Goal: Information Seeking & Learning: Learn about a topic

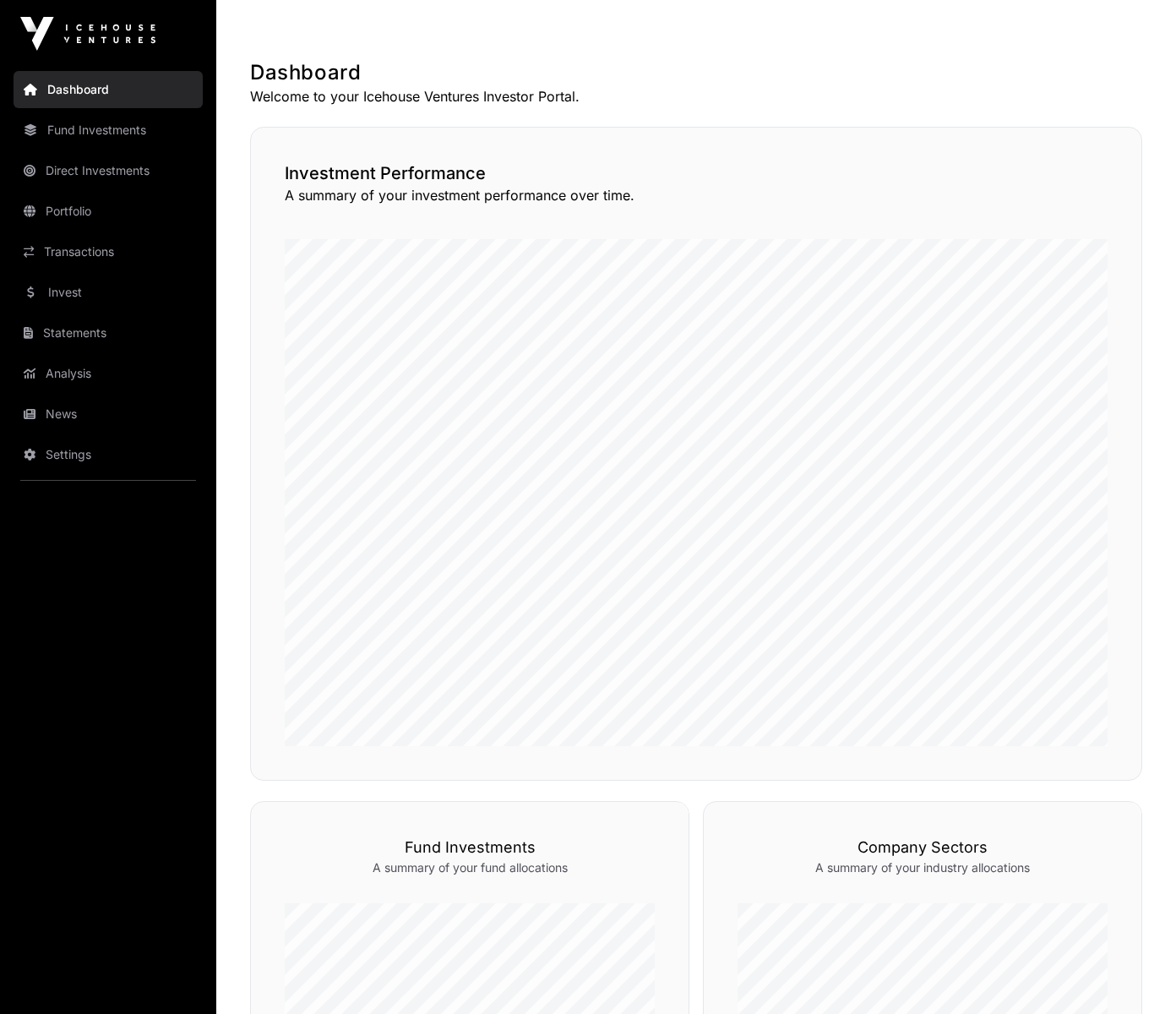
scroll to position [68, 0]
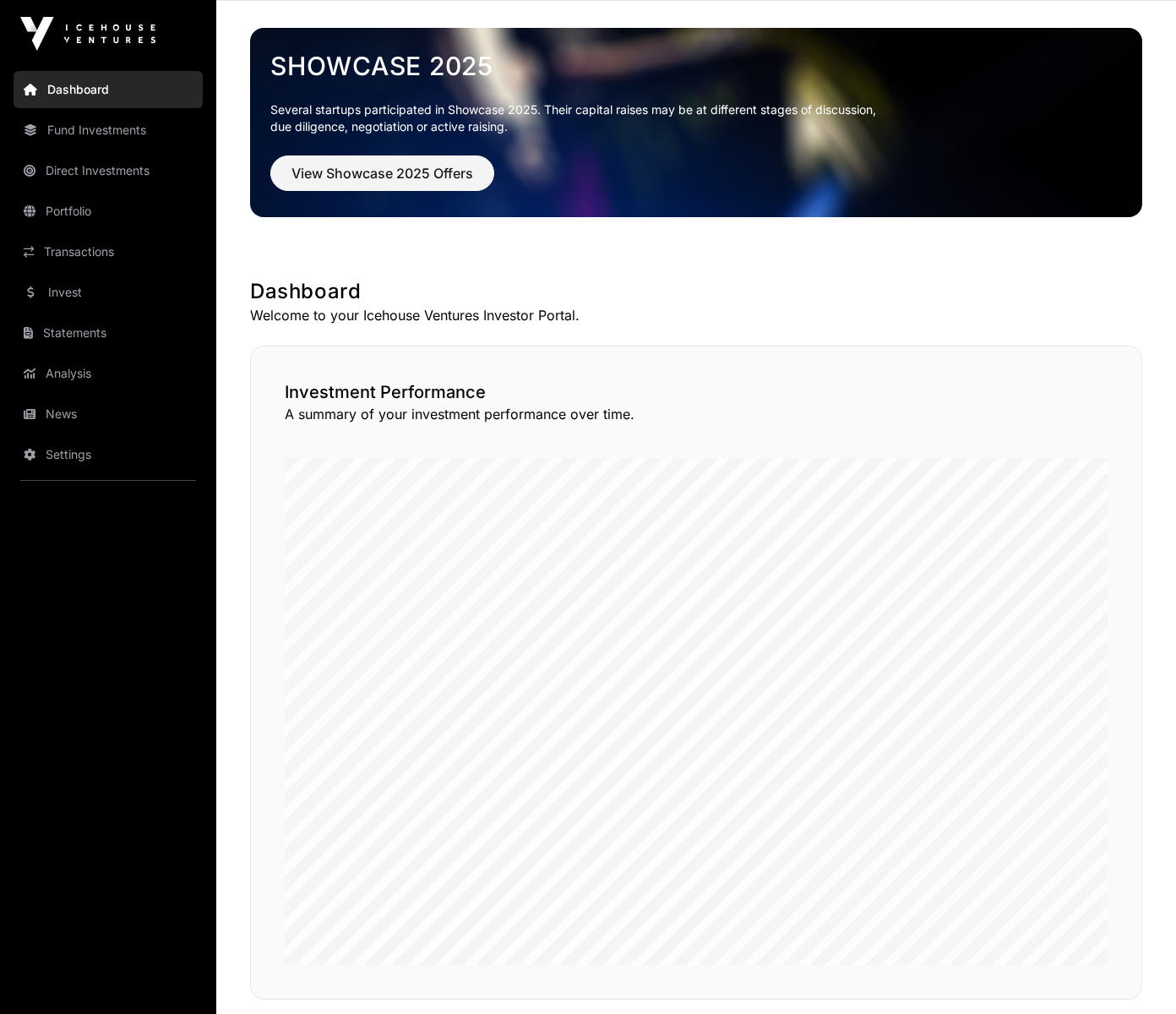
click at [97, 245] on link "Transactions" at bounding box center [108, 251] width 190 height 37
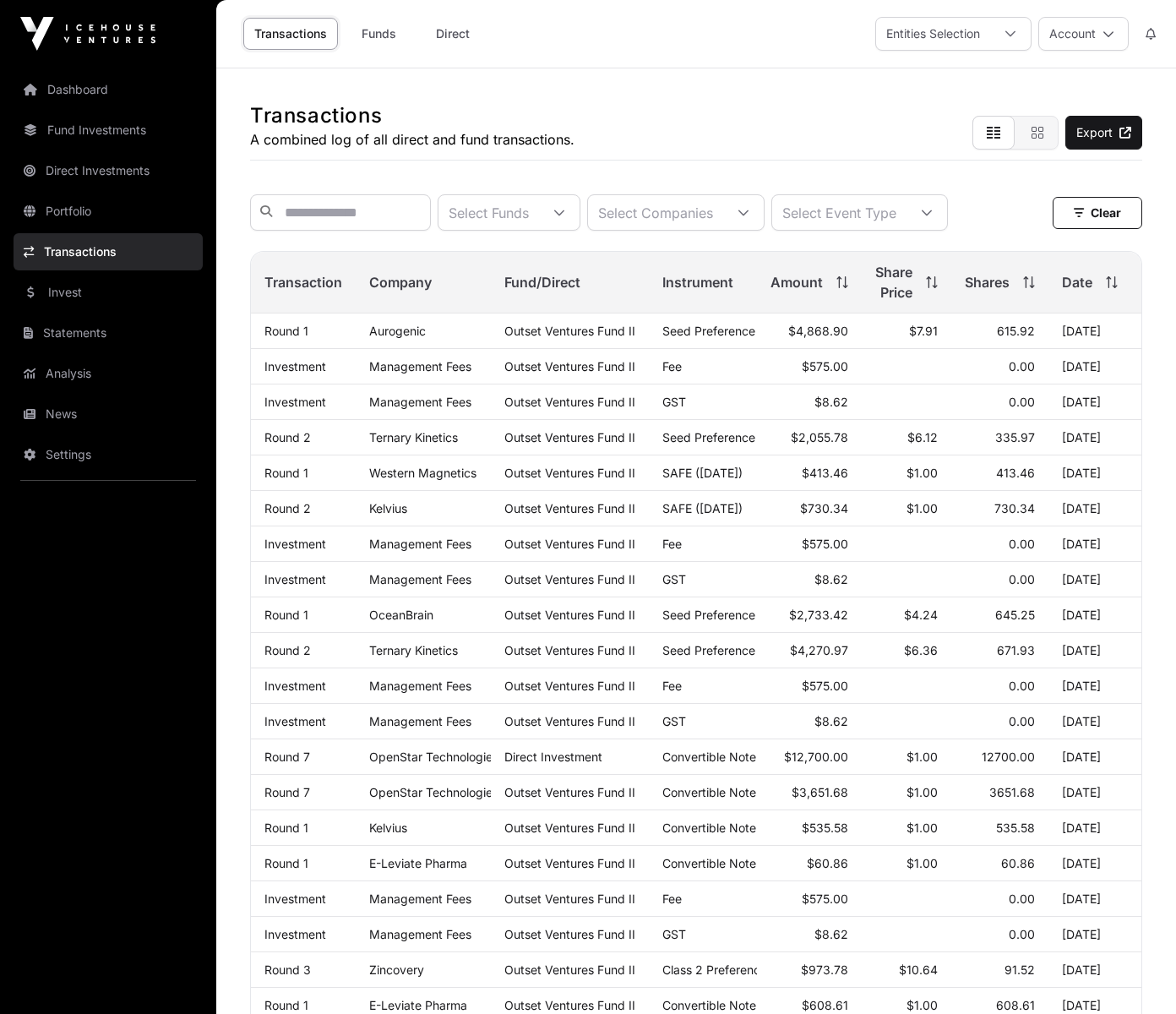
click at [70, 289] on link "Invest" at bounding box center [108, 292] width 190 height 37
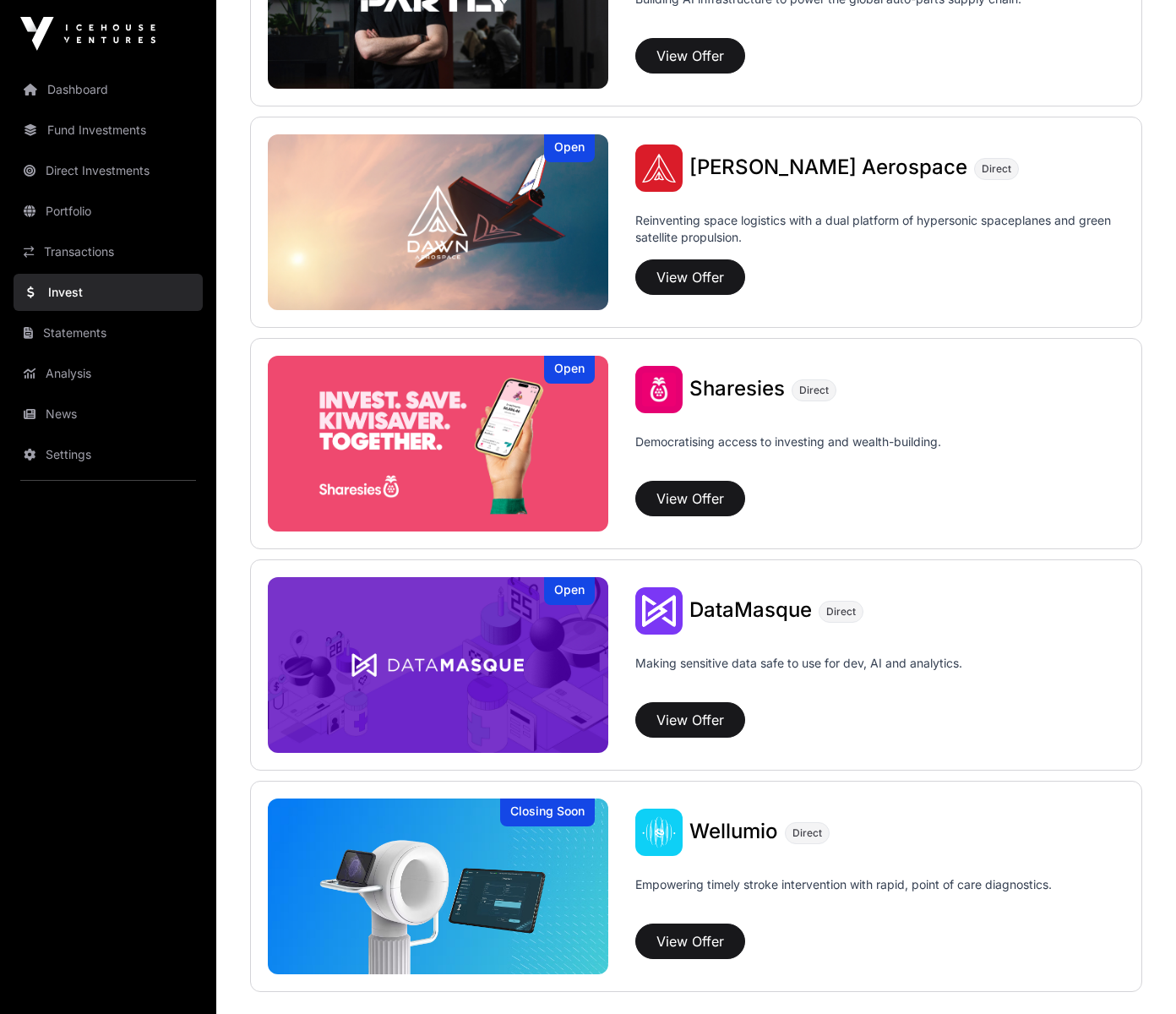
scroll to position [1992, 0]
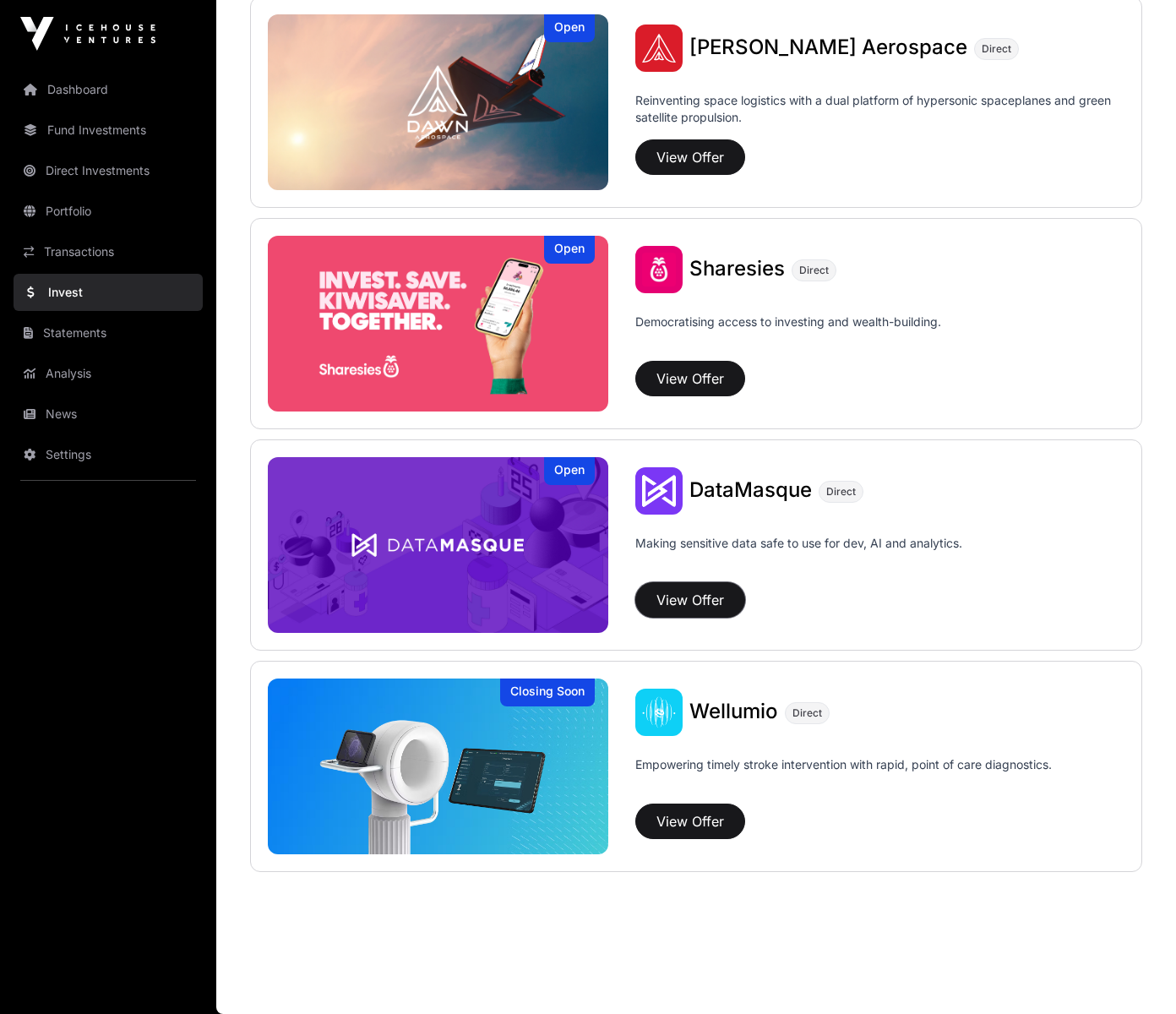
click at [719, 606] on button "View Offer" at bounding box center [690, 600] width 110 height 35
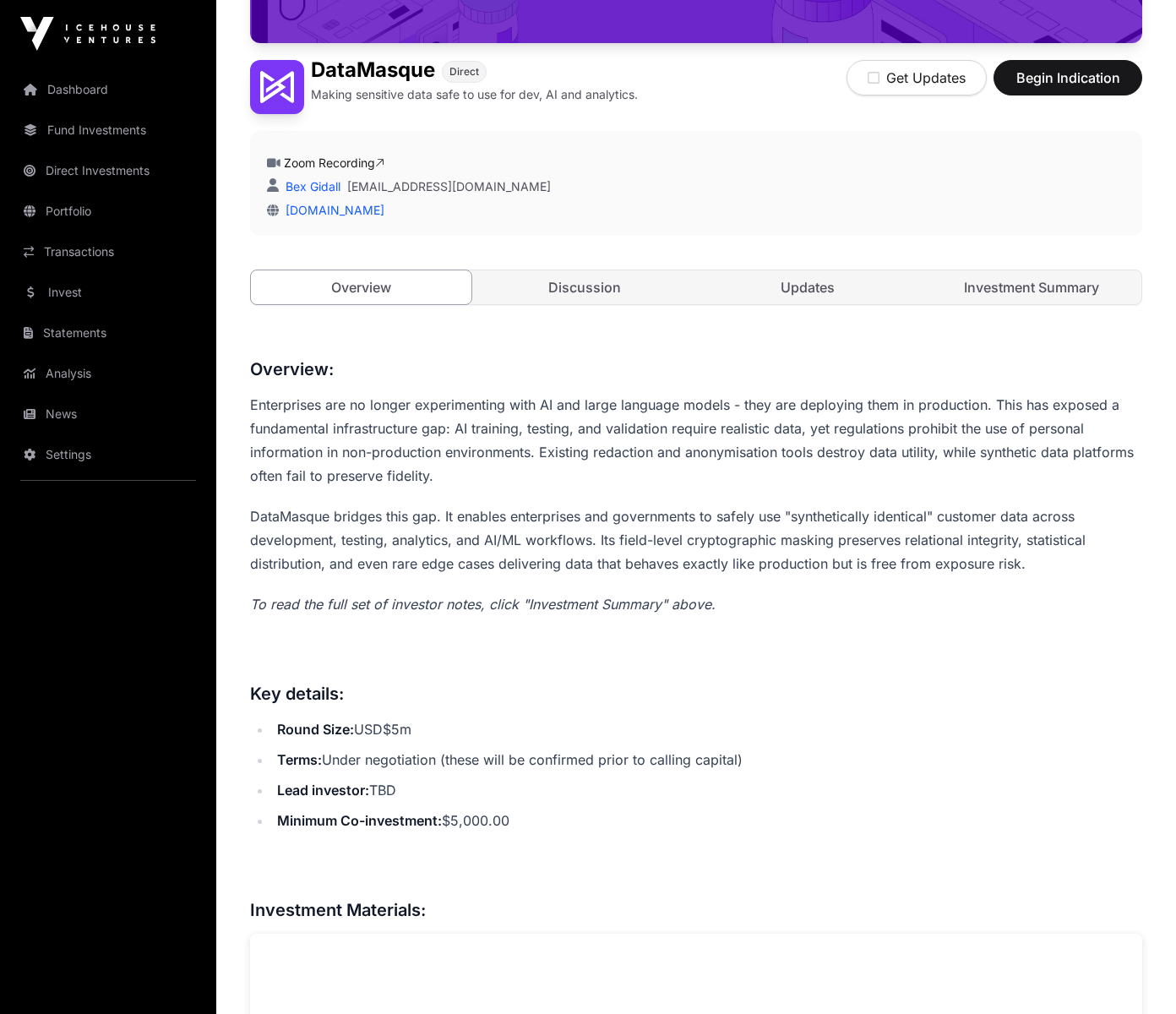
scroll to position [349, 0]
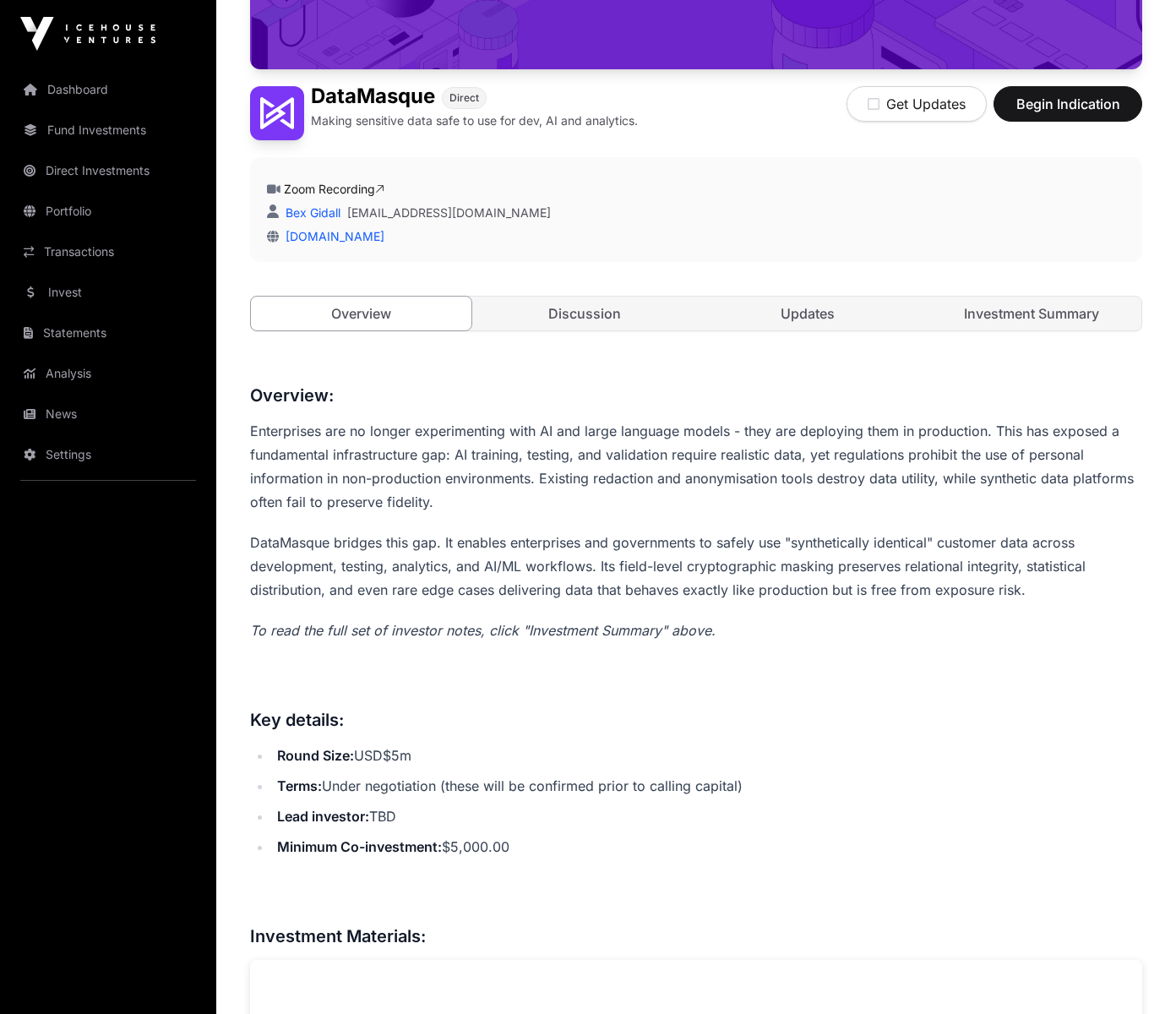
click at [1015, 308] on link "Investment Summary" at bounding box center [1032, 312] width 220 height 33
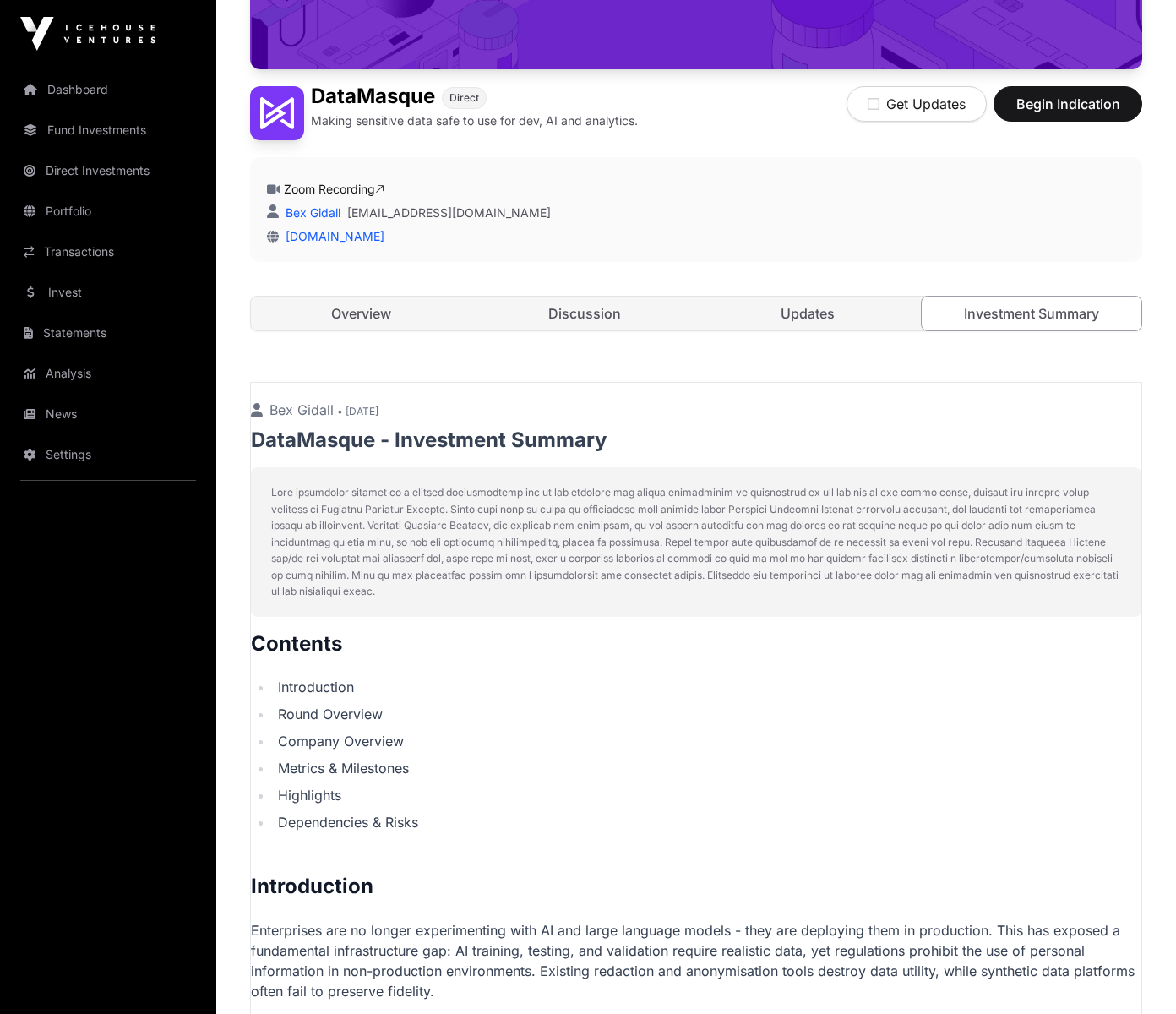
click at [600, 315] on link "Discussion" at bounding box center [585, 312] width 220 height 33
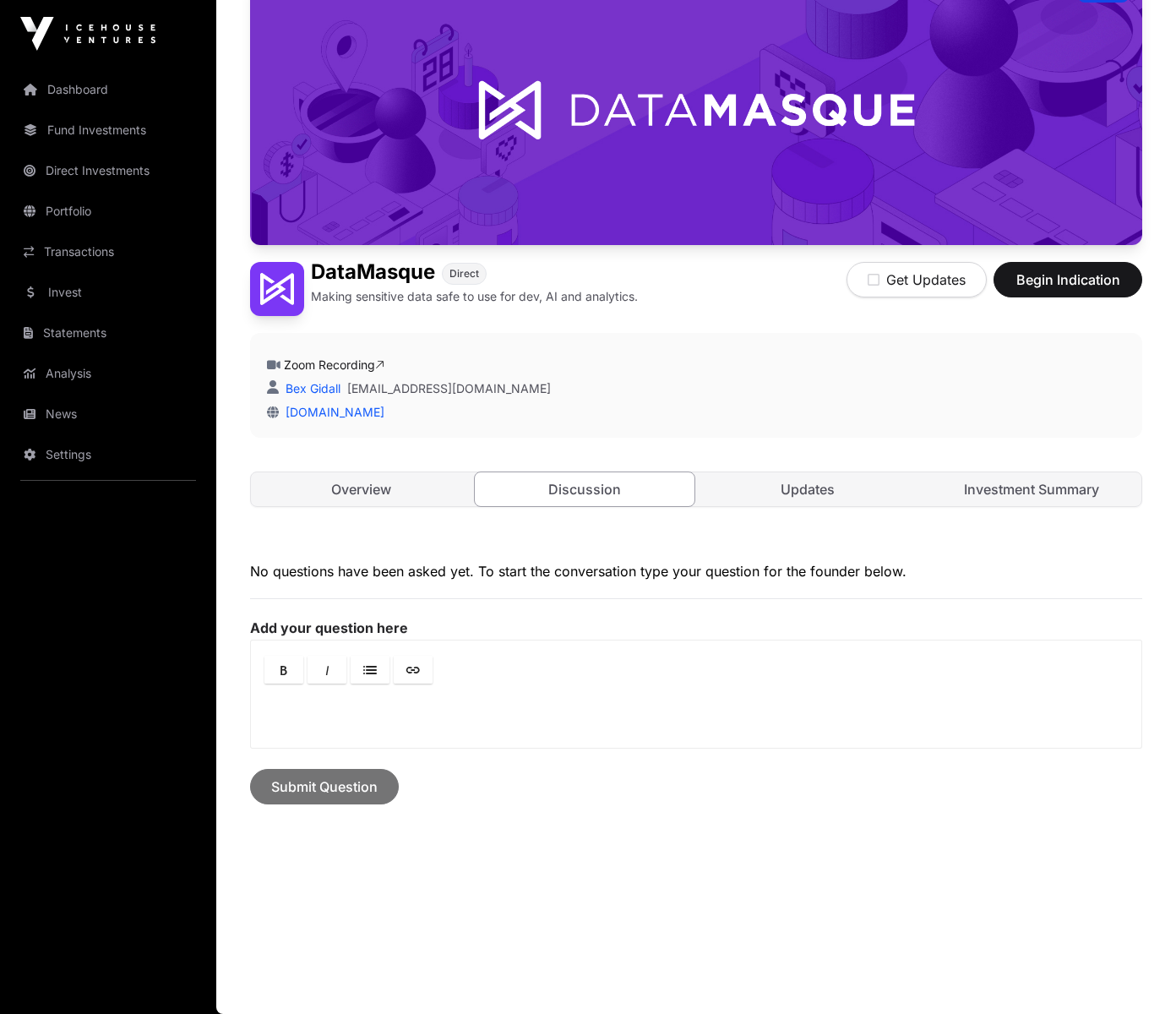
scroll to position [172, 0]
click at [771, 494] on link "Updates" at bounding box center [808, 489] width 220 height 33
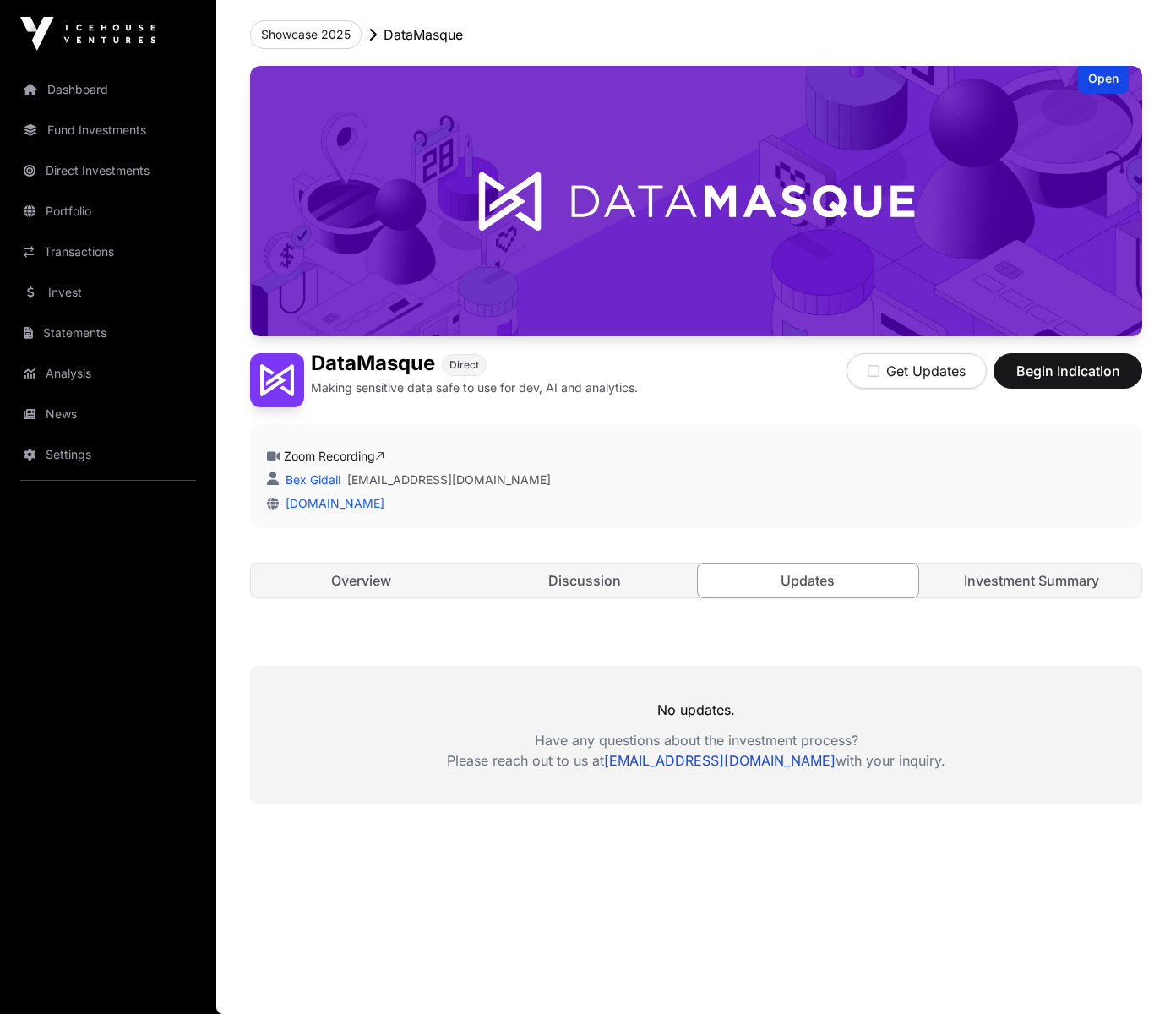
scroll to position [82, 0]
click at [987, 583] on link "Investment Summary" at bounding box center [1032, 580] width 220 height 33
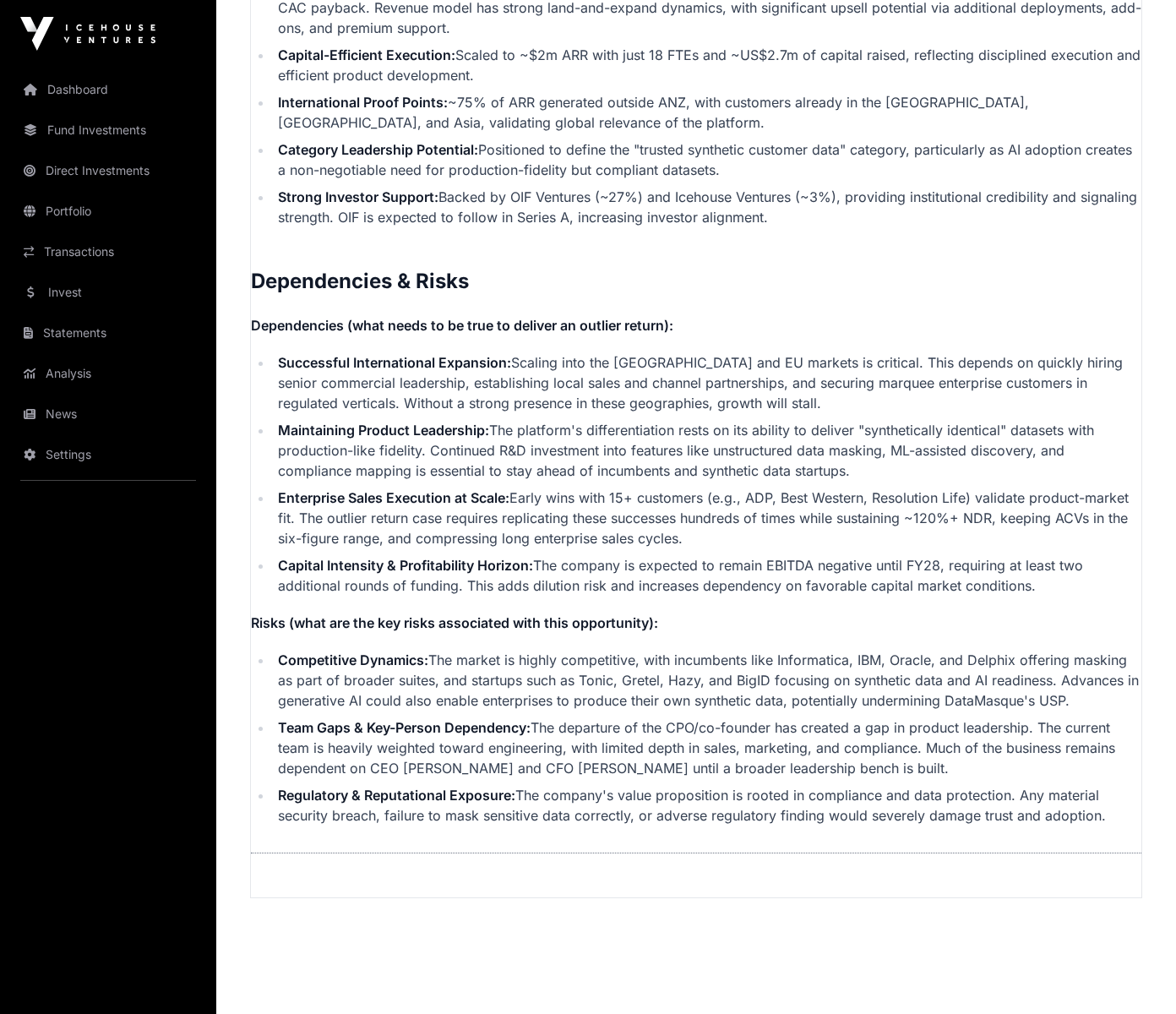
scroll to position [3932, 0]
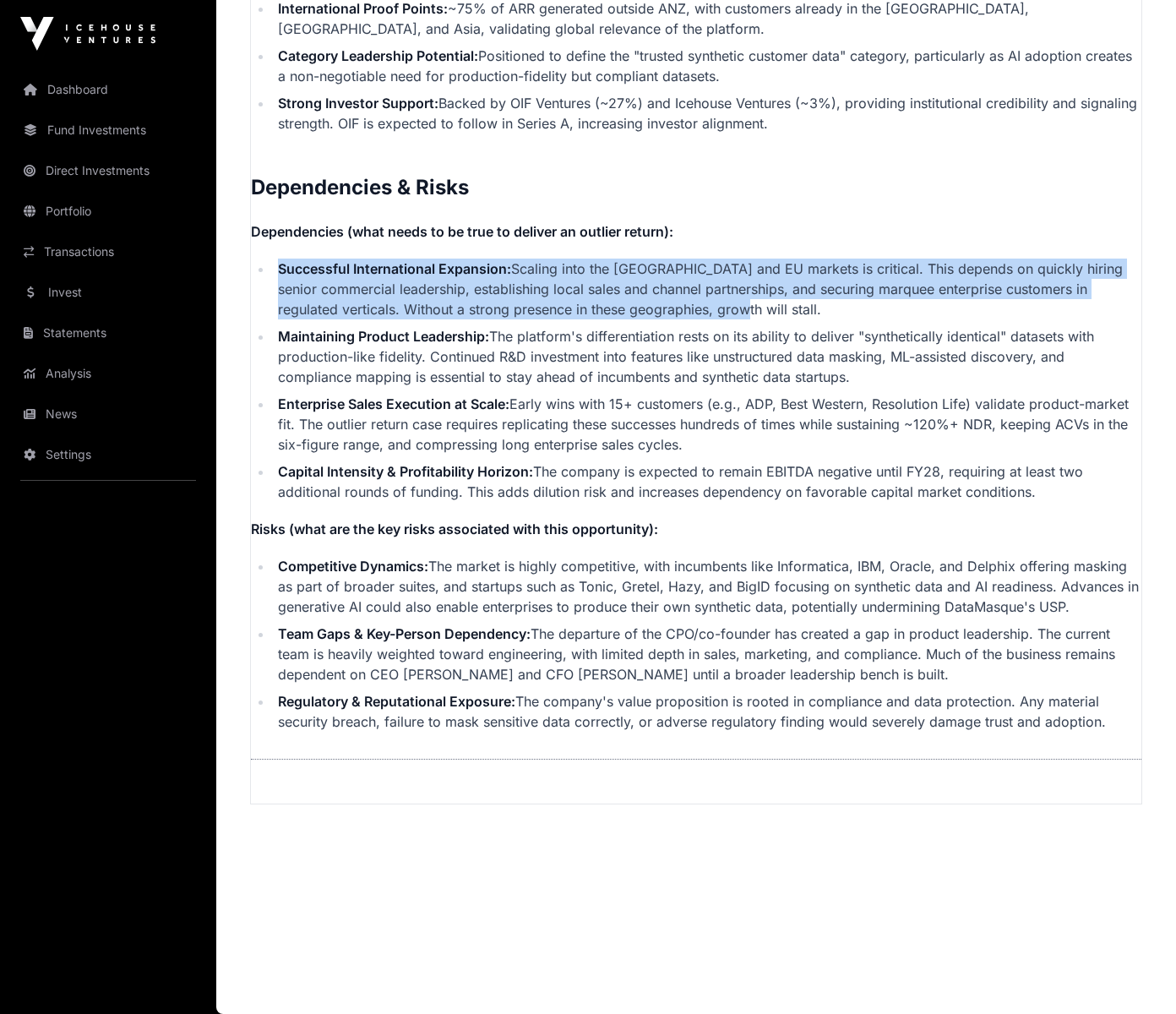
drag, startPoint x: 762, startPoint y: 302, endPoint x: 499, endPoint y: 252, distance: 267.7
click at [721, 306] on li "Successful International Expansion: Scaling into the [GEOGRAPHIC_DATA] and EU m…" at bounding box center [707, 288] width 868 height 60
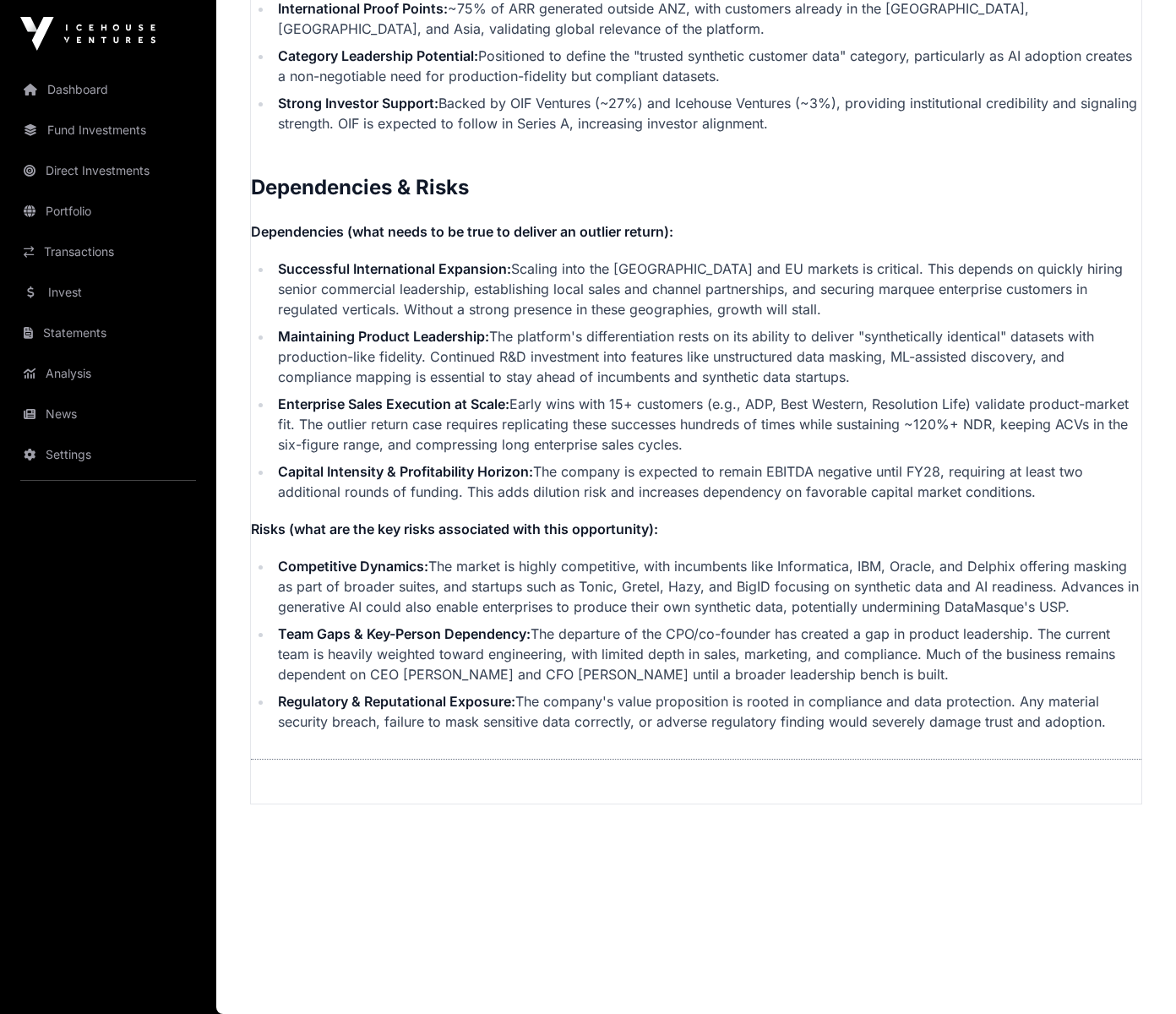
drag, startPoint x: 855, startPoint y: 377, endPoint x: 248, endPoint y: 282, distance: 614.4
click at [917, 381] on li "Maintaining Product Leadership: The platform's differentiation rests on its abi…" at bounding box center [707, 356] width 868 height 60
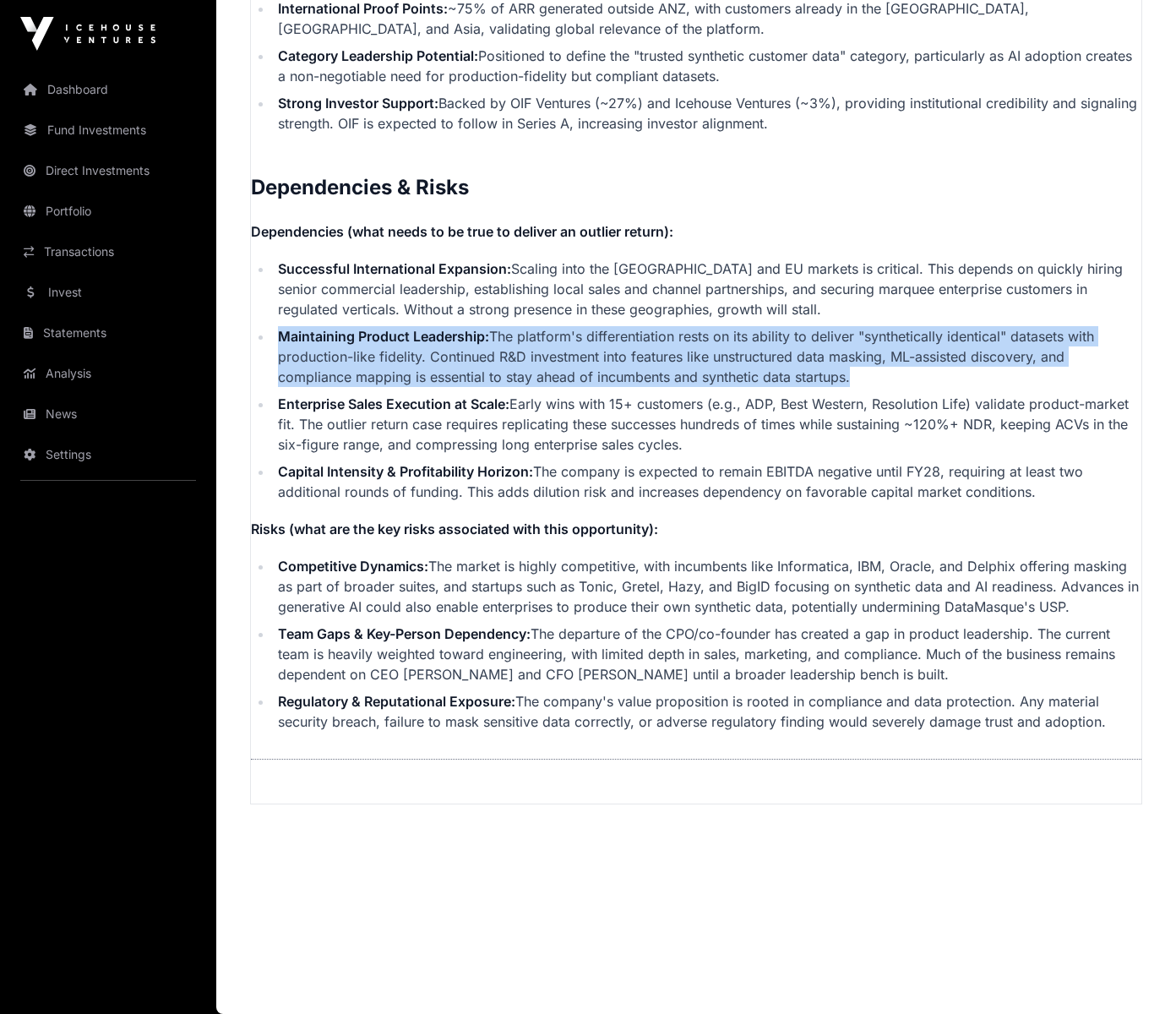
drag, startPoint x: 910, startPoint y: 387, endPoint x: 237, endPoint y: 340, distance: 674.6
drag, startPoint x: 1050, startPoint y: 488, endPoint x: 120, endPoint y: 484, distance: 930.0
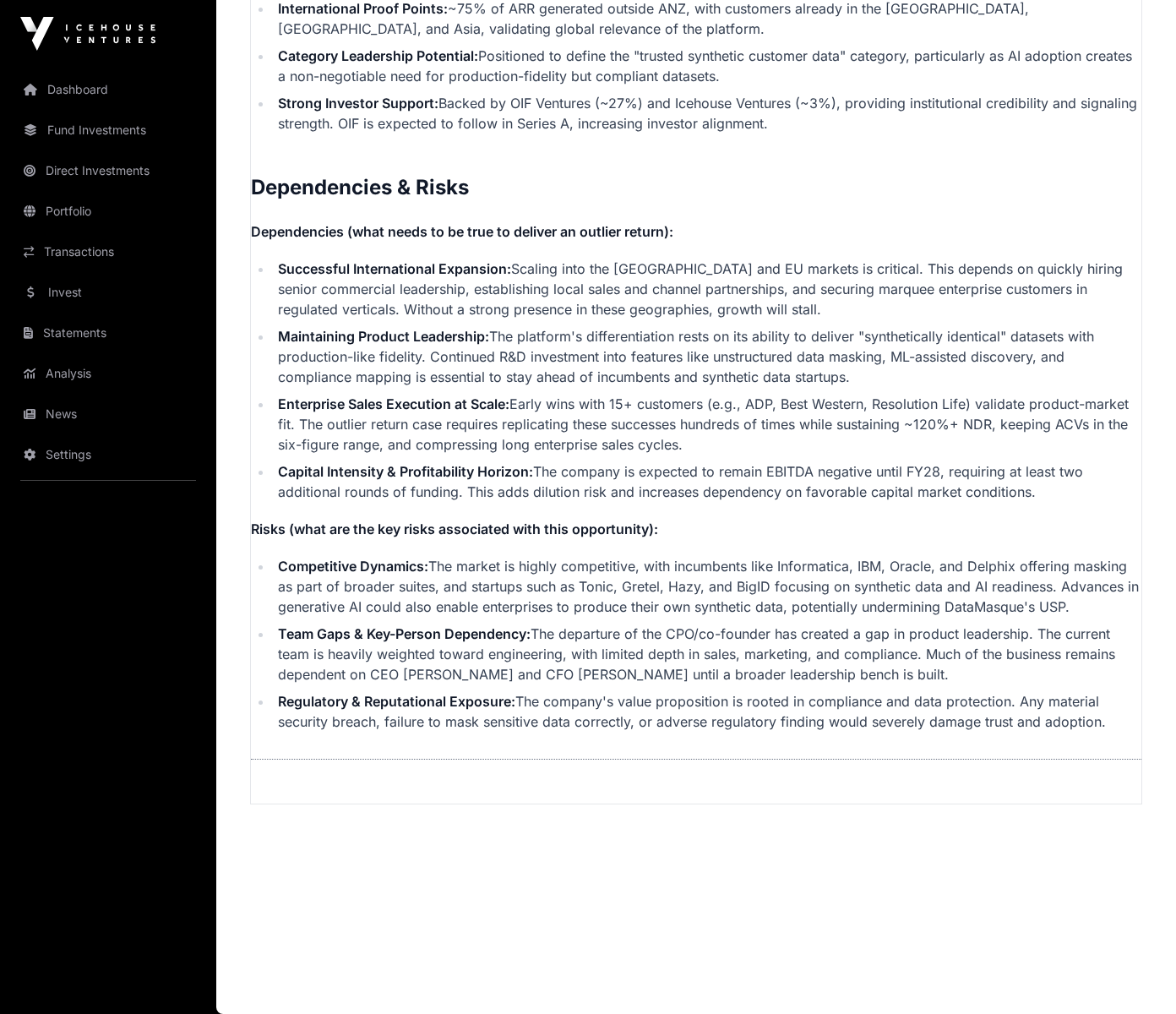
click at [259, 622] on ul "Competitive Dynamics: The market is highly competitive, with incumbents like In…" at bounding box center [696, 644] width 890 height 176
drag, startPoint x: 795, startPoint y: 530, endPoint x: 1131, endPoint y: 395, distance: 362.1
click at [811, 522] on p "Risks (what are the key risks associated with this opportunity):" at bounding box center [696, 529] width 890 height 20
click at [818, 229] on p "Dependencies (what needs to be true to deliver an outlier return):" at bounding box center [696, 231] width 890 height 20
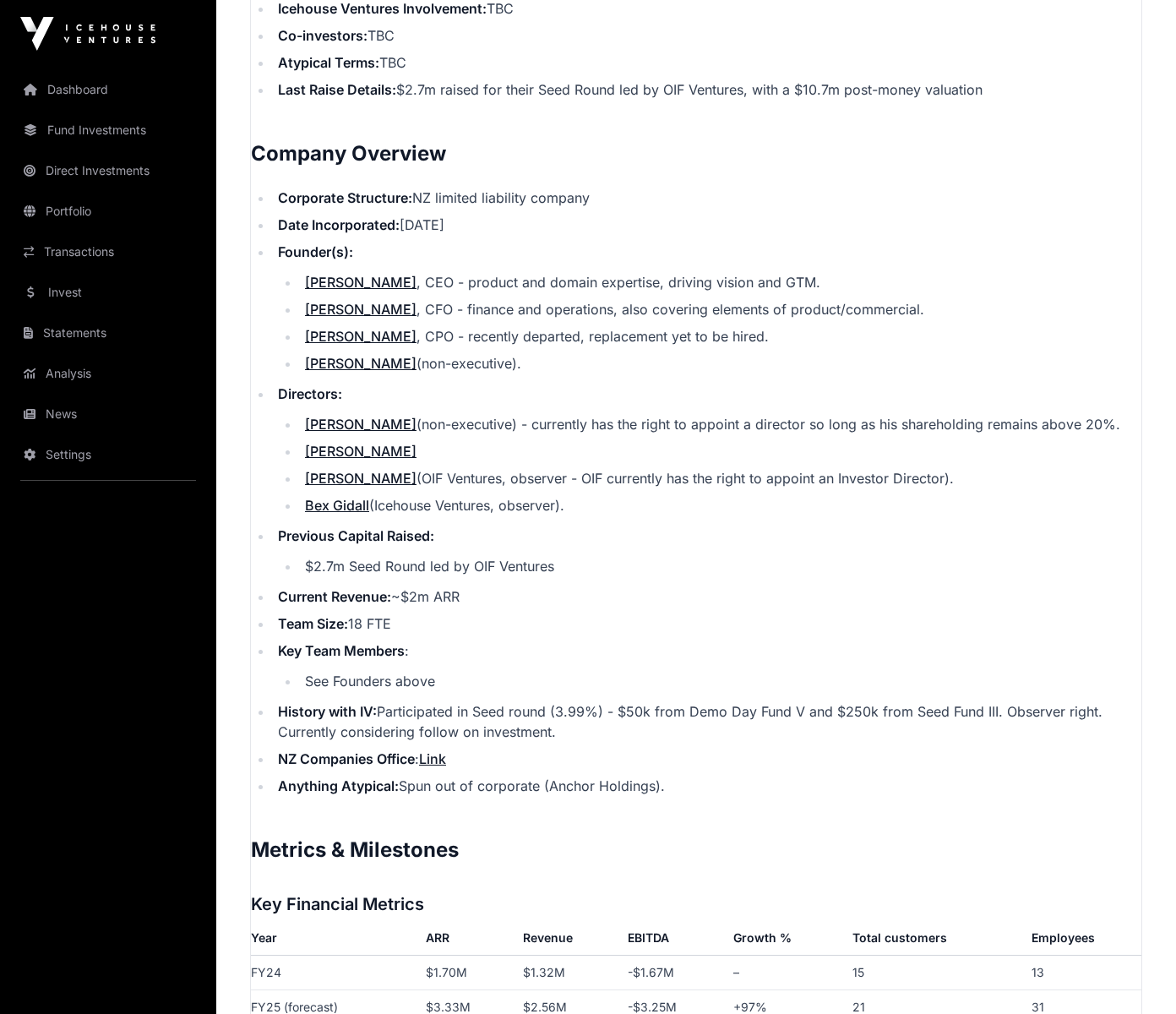
scroll to position [1769, 0]
